Goal: Task Accomplishment & Management: Manage account settings

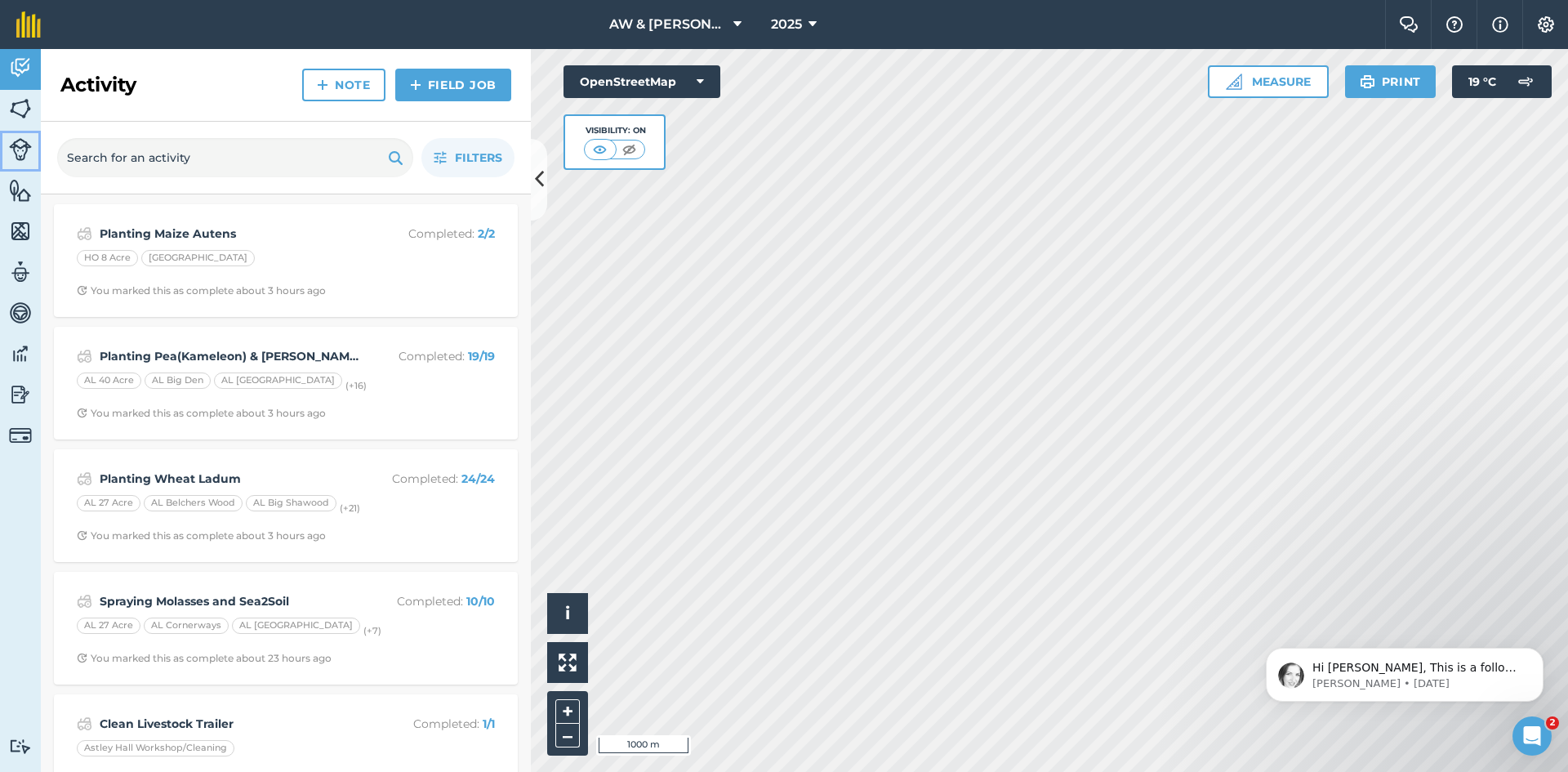
click at [16, 147] on img at bounding box center [20, 149] width 23 height 23
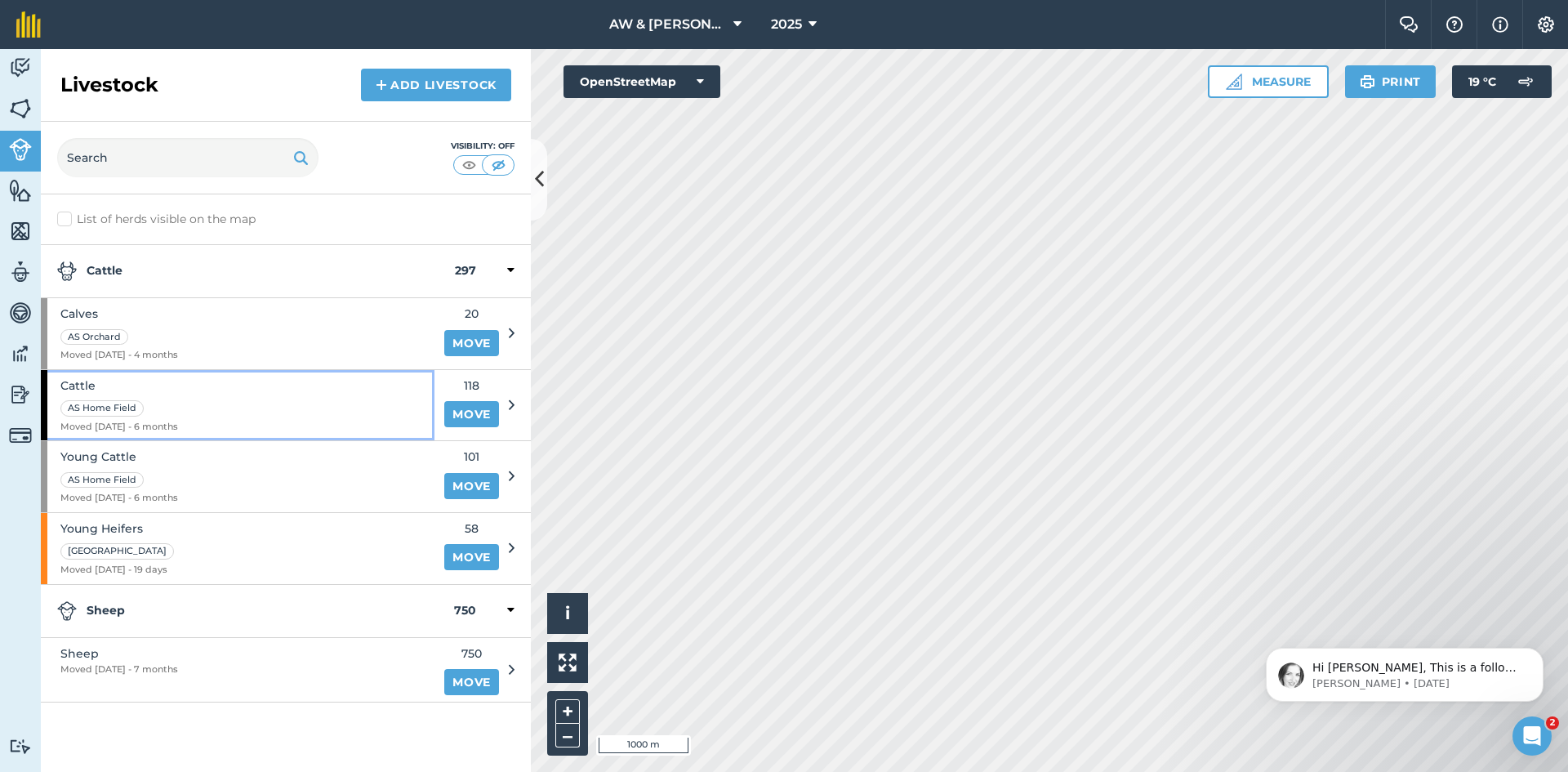
click at [220, 388] on div "Cattle AS Home Field Moved [DATE] - 6 months" at bounding box center [237, 405] width 393 height 71
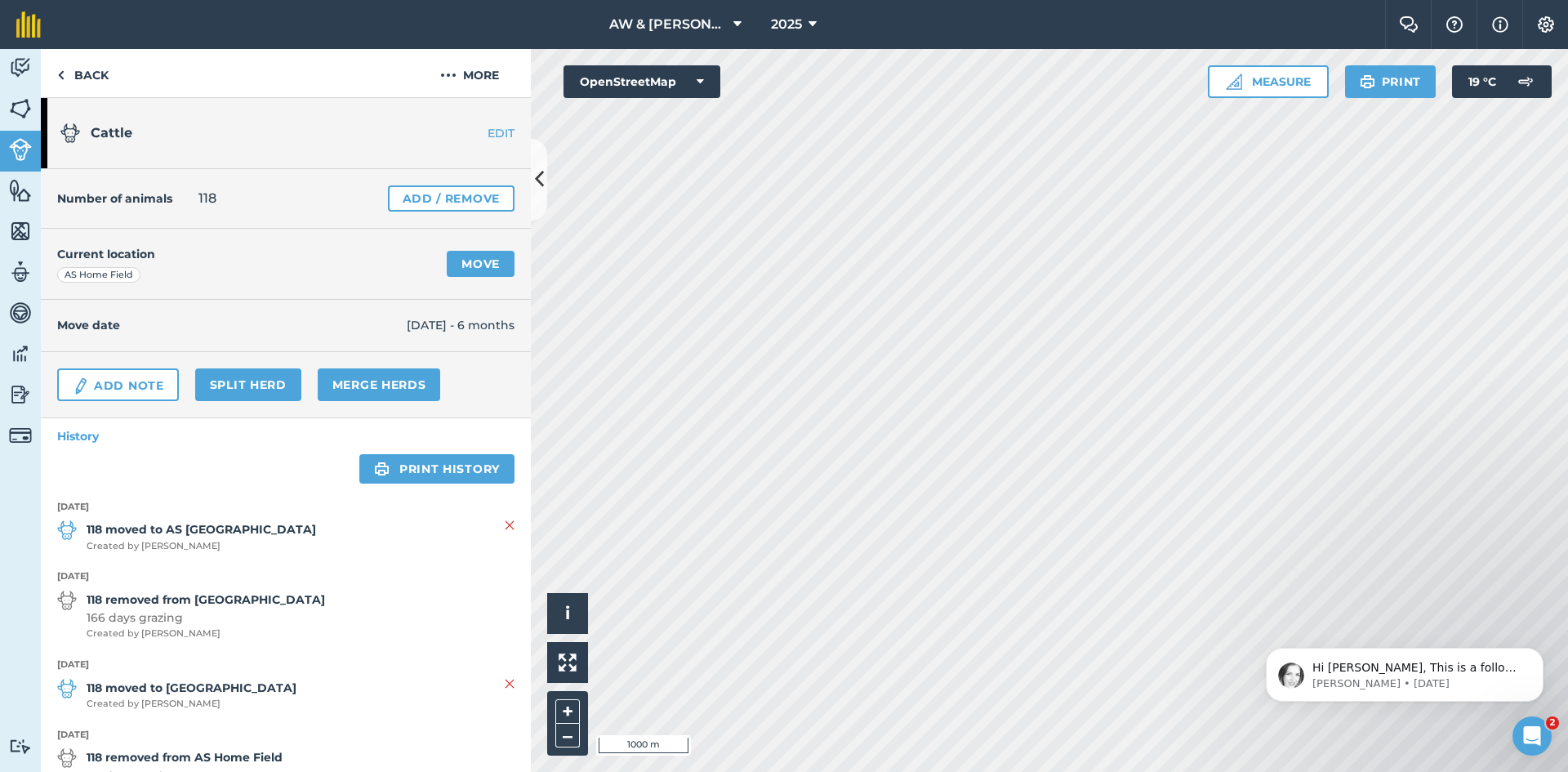
click at [486, 136] on link "EDIT" at bounding box center [479, 132] width 103 height 16
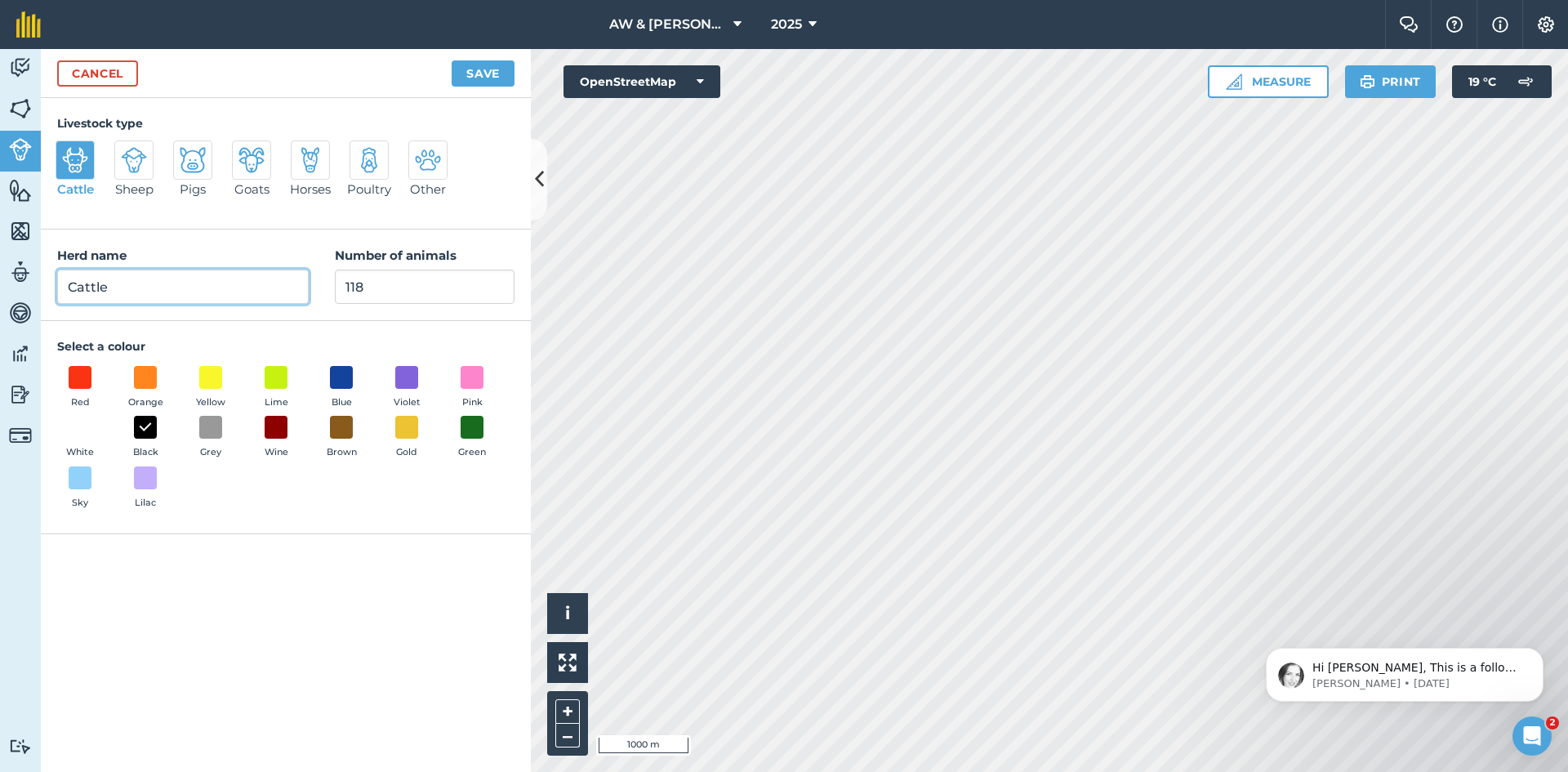
click at [62, 291] on input "Cattle" at bounding box center [182, 287] width 252 height 34
type input "Dairy Cattle"
click at [483, 70] on button "Save" at bounding box center [483, 74] width 63 height 26
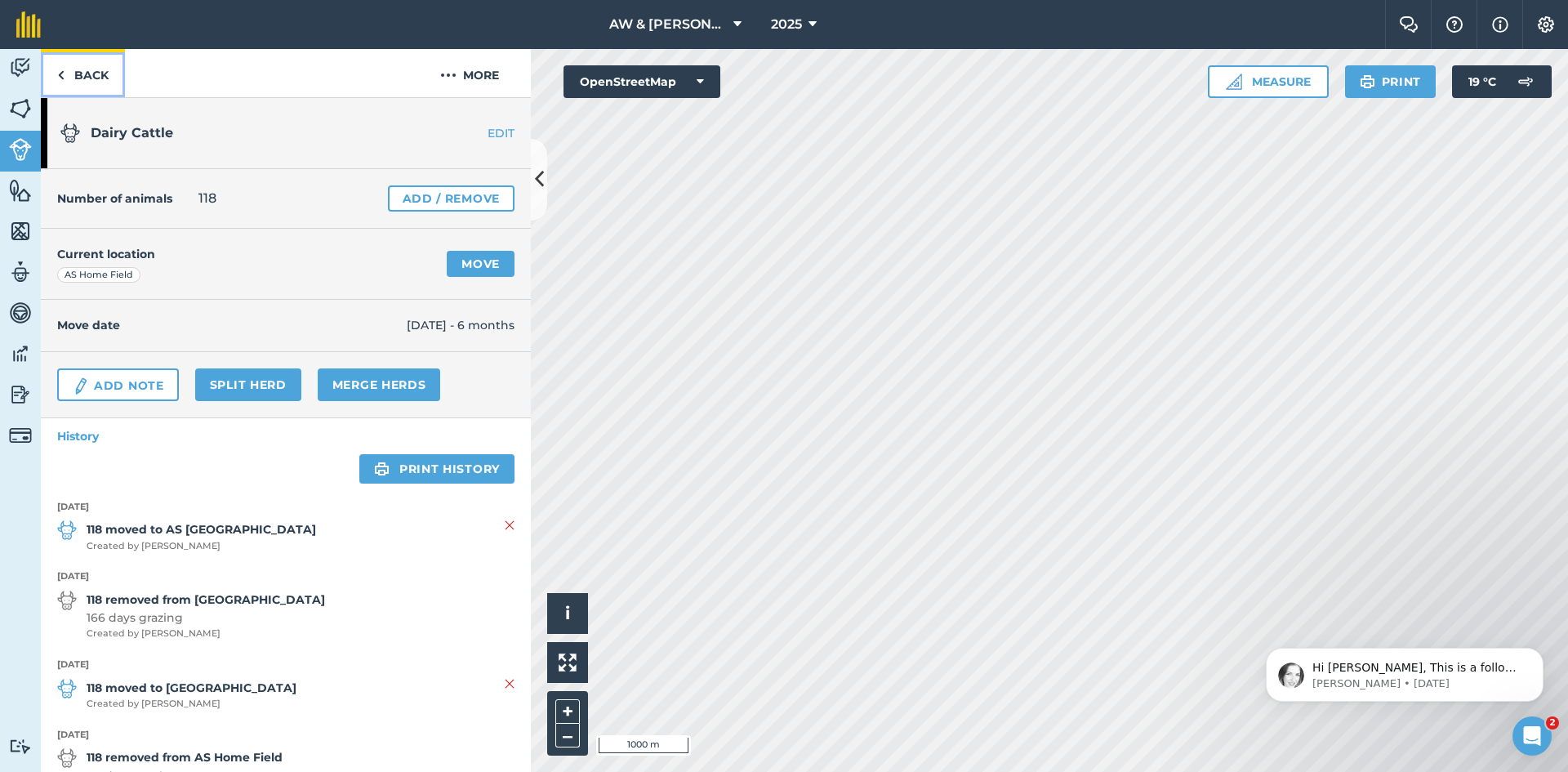
click at [80, 70] on link "Back" at bounding box center [83, 73] width 84 height 48
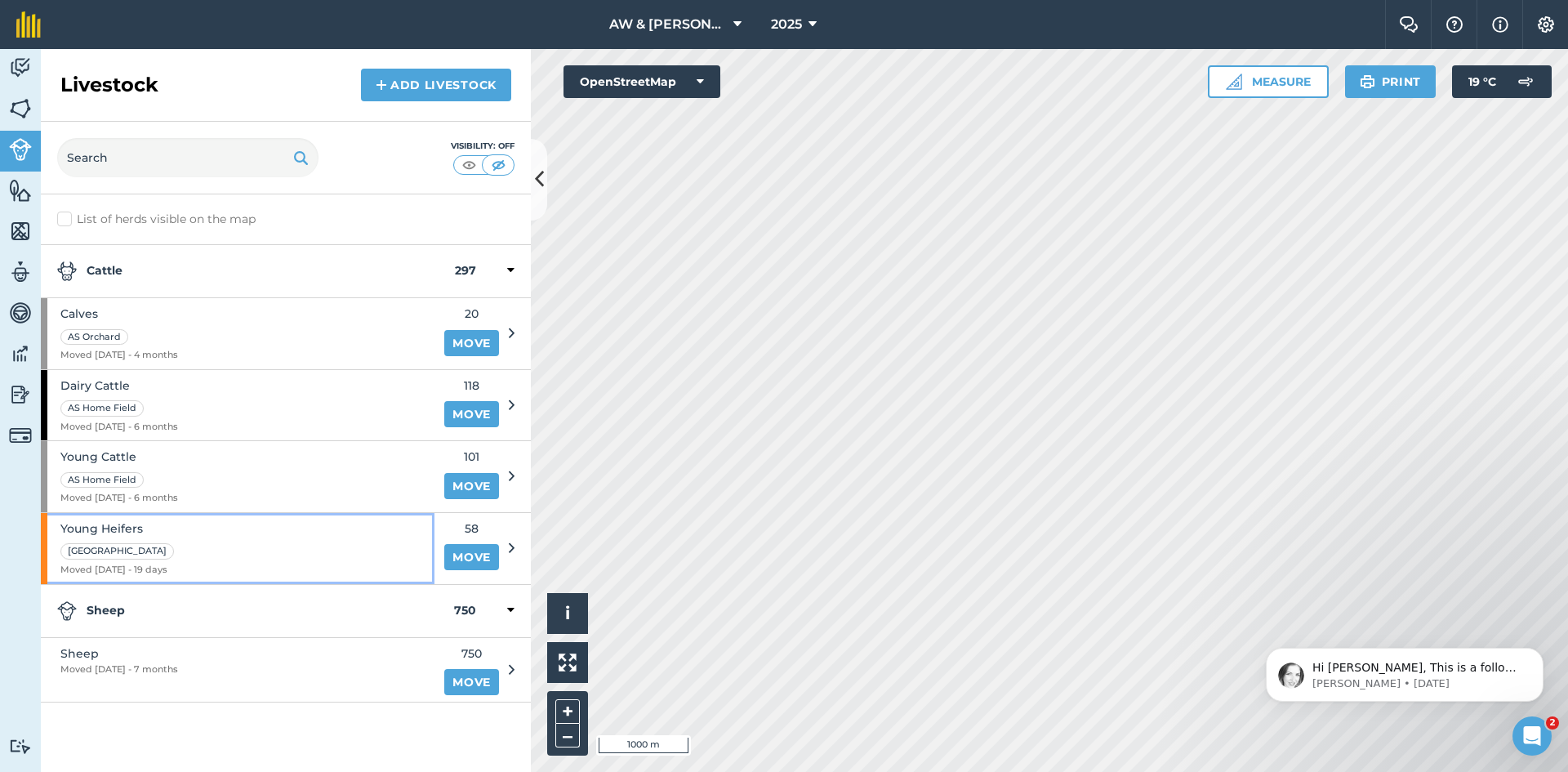
click at [252, 547] on div "Young Heifers [GEOGRAPHIC_DATA] Moved [DATE] - 19 days" at bounding box center [237, 548] width 393 height 71
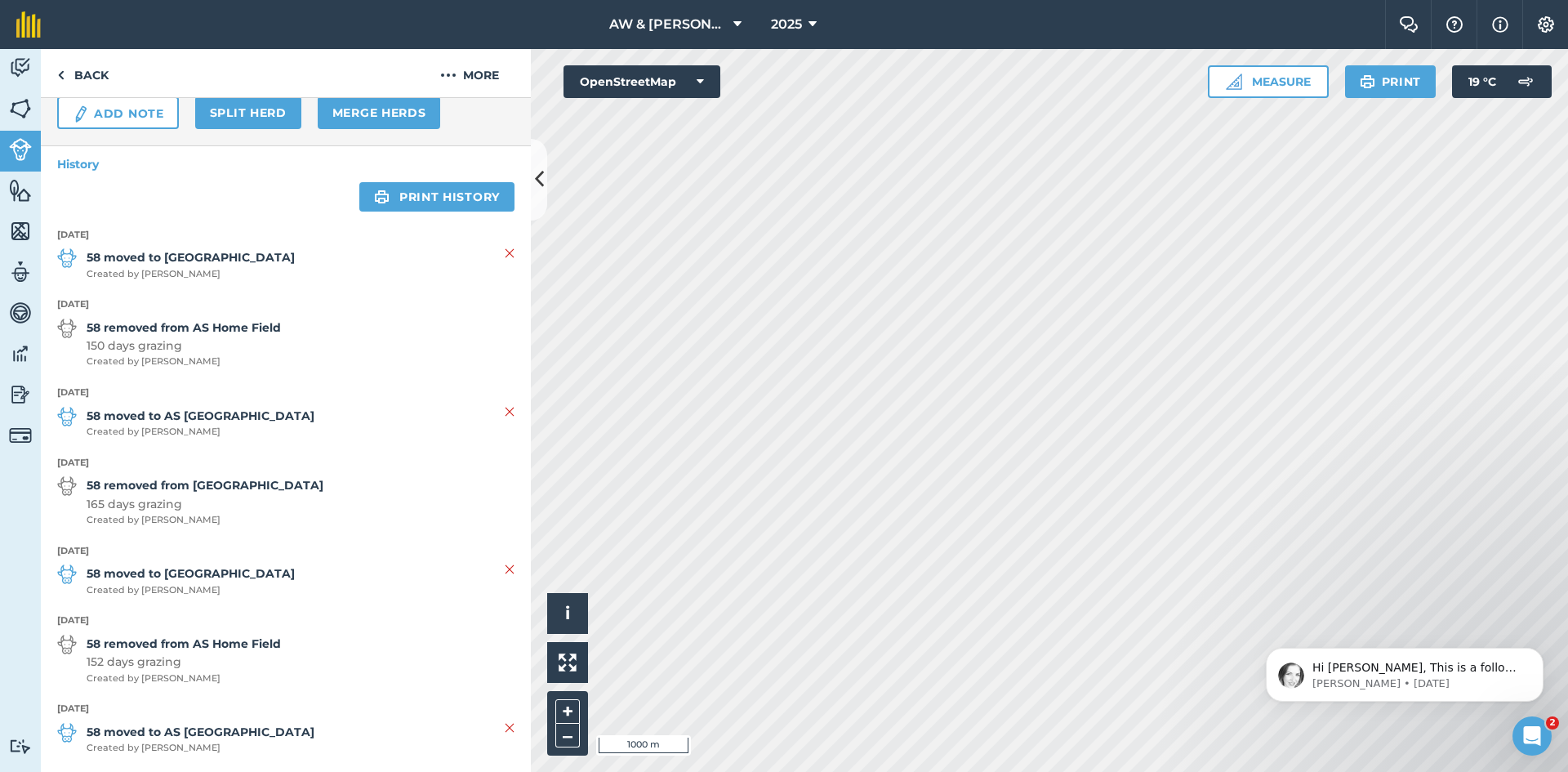
scroll to position [245, 0]
